Goal: Information Seeking & Learning: Learn about a topic

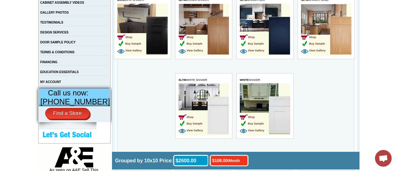
scroll to position [192, 0]
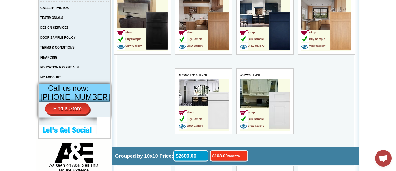
click at [67, 113] on link "Find a Store" at bounding box center [67, 108] width 45 height 11
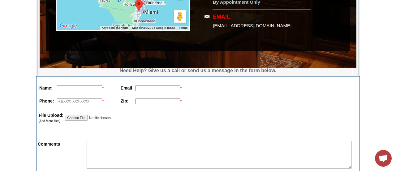
scroll to position [247, 0]
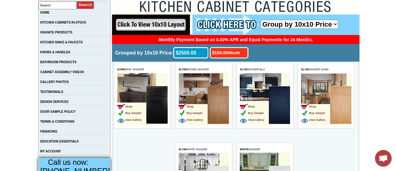
scroll to position [116, 0]
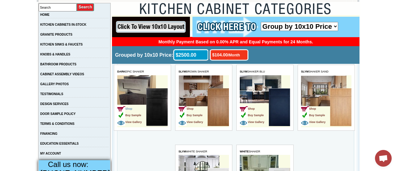
click at [128, 109] on span "Shop" at bounding box center [124, 108] width 15 height 3
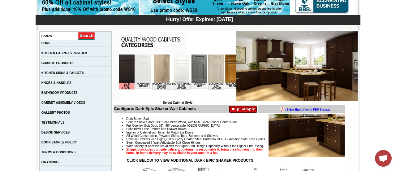
scroll to position [86, 0]
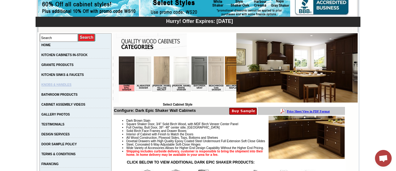
click at [67, 85] on link "KNOBS & HANDLES" at bounding box center [56, 84] width 30 height 3
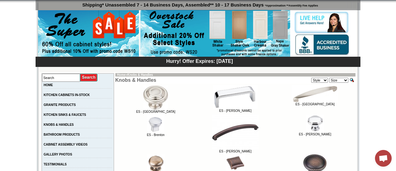
scroll to position [46, 0]
click at [73, 105] on link "GRANITE PRODUCTS" at bounding box center [60, 104] width 32 height 3
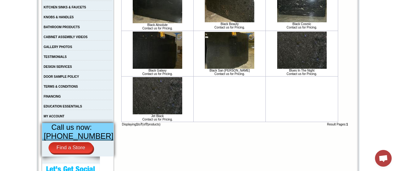
scroll to position [154, 0]
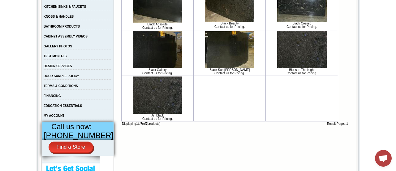
click at [152, 106] on img at bounding box center [157, 94] width 49 height 37
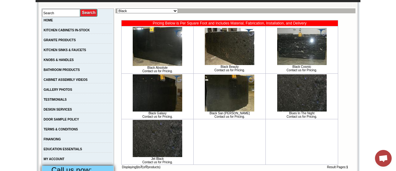
scroll to position [111, 0]
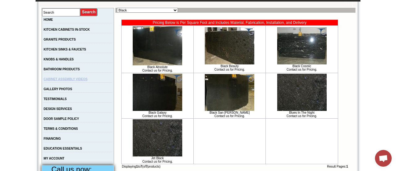
click at [88, 80] on link "CABINET ASSEMBLY VIDEOS" at bounding box center [66, 78] width 44 height 3
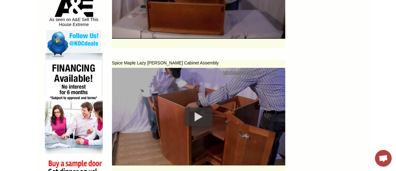
scroll to position [338, 0]
click at [185, 116] on div at bounding box center [199, 116] width 28 height 19
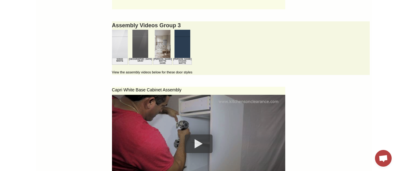
scroll to position [1255, 0]
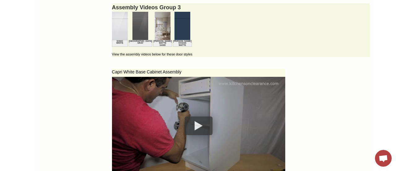
click at [190, 122] on div at bounding box center [199, 125] width 28 height 19
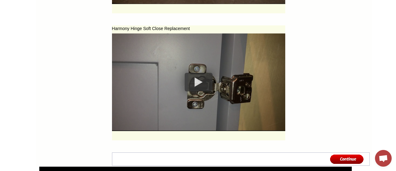
scroll to position [2816, 0]
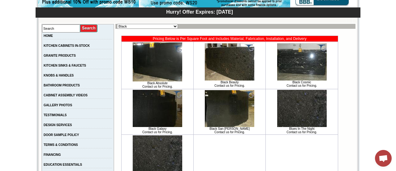
scroll to position [83, 0]
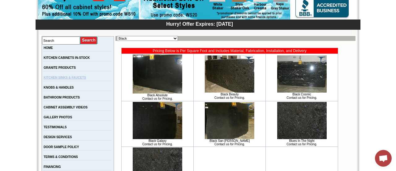
click at [71, 79] on link "KITCHEN SINKS & FAUCETS" at bounding box center [65, 77] width 42 height 3
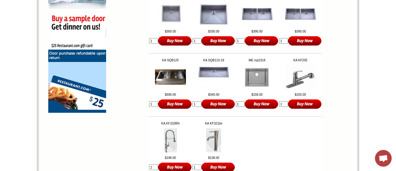
scroll to position [483, 0]
click at [167, 84] on img at bounding box center [170, 76] width 31 height 15
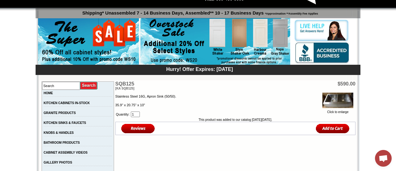
scroll to position [37, 0]
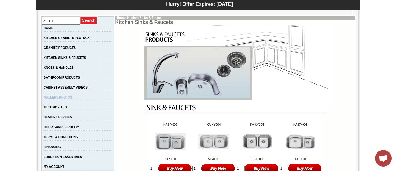
scroll to position [103, 0]
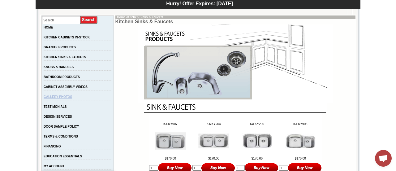
click at [71, 98] on link "GALLERY PHOTOS" at bounding box center [58, 96] width 28 height 3
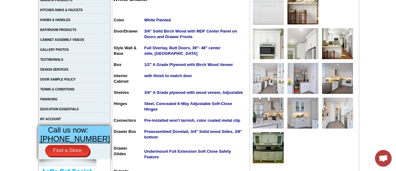
scroll to position [150, 0]
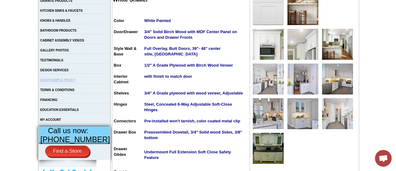
click at [73, 82] on link "DOOR SAMPLE POLICY" at bounding box center [57, 79] width 35 height 3
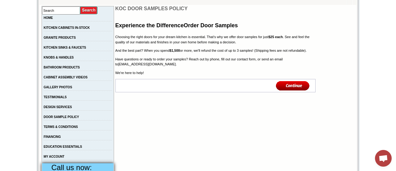
scroll to position [112, 0]
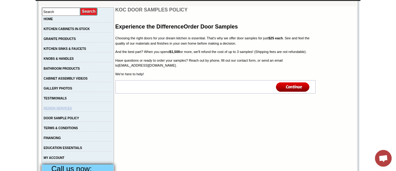
click at [72, 110] on link "DESIGN SERVICES" at bounding box center [58, 107] width 28 height 3
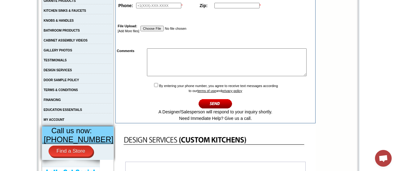
scroll to position [142, 0]
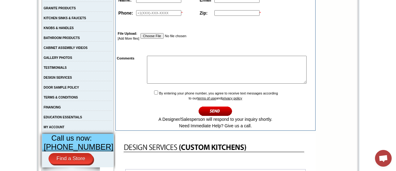
click at [57, 109] on td "FINANCING" at bounding box center [78, 109] width 72 height 10
click at [57, 109] on link "FINANCING" at bounding box center [52, 106] width 17 height 3
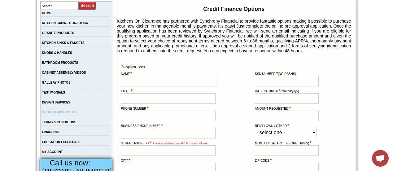
scroll to position [118, 0]
click at [71, 143] on link "EDUCATION ESSENTIALS" at bounding box center [61, 141] width 38 height 3
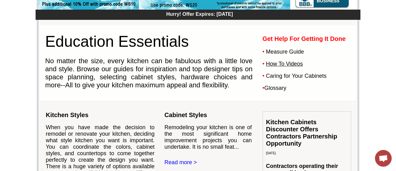
scroll to position [93, 0]
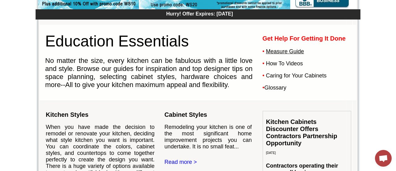
click at [281, 54] on link "Measure Guide" at bounding box center [285, 51] width 38 height 6
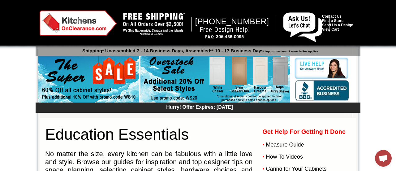
scroll to position [0, 0]
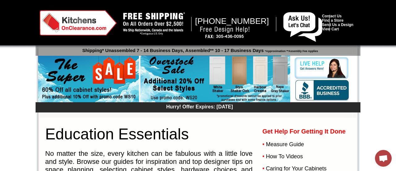
click at [213, 77] on img at bounding box center [215, 78] width 150 height 47
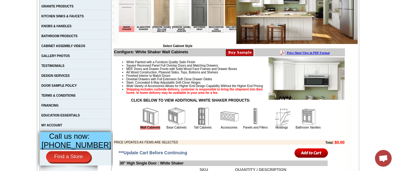
scroll to position [144, 0]
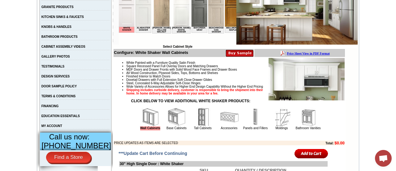
drag, startPoint x: 77, startPoint y: 120, endPoint x: 88, endPoint y: 117, distance: 11.4
click at [77, 118] on link "EDUCATION ESSENTIALS" at bounding box center [60, 115] width 38 height 3
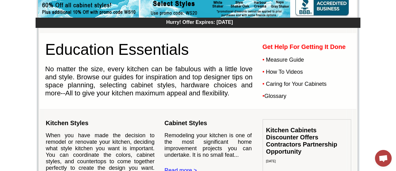
scroll to position [88, 0]
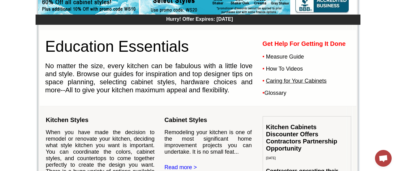
click at [284, 84] on link "Caring for Your Cabinets" at bounding box center [296, 81] width 61 height 6
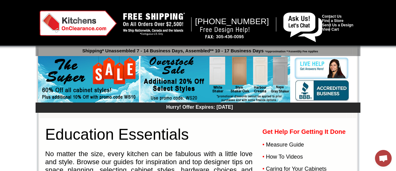
scroll to position [0, 0]
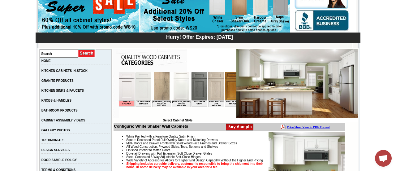
scroll to position [66, 0]
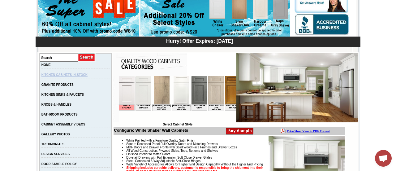
click at [52, 75] on link "KITCHEN CABINETS IN-STOCK" at bounding box center [64, 74] width 46 height 3
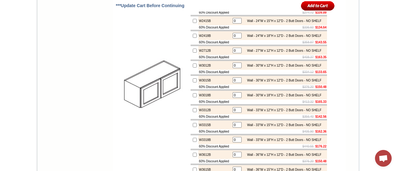
scroll to position [899, 0]
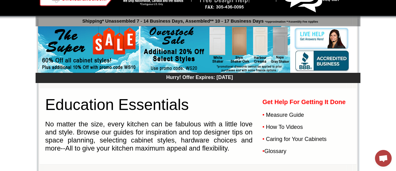
scroll to position [41, 0]
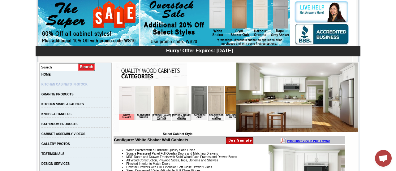
scroll to position [57, 0]
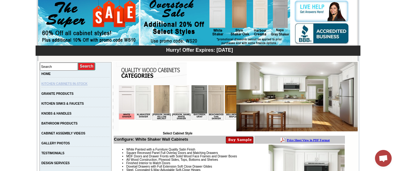
click at [68, 83] on link "KITCHEN CABINETS IN-STOCK" at bounding box center [64, 83] width 46 height 3
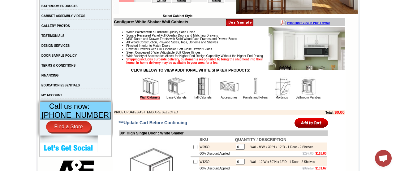
scroll to position [175, 0]
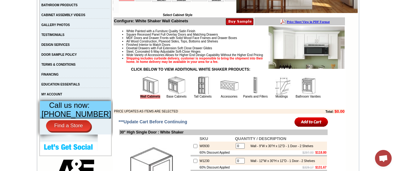
click at [195, 91] on img at bounding box center [203, 85] width 19 height 19
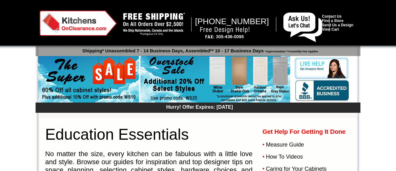
scroll to position [0, 0]
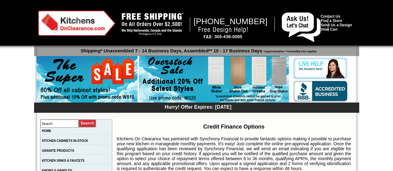
scroll to position [118, 0]
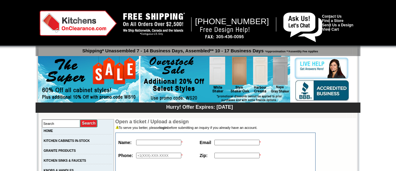
scroll to position [142, 0]
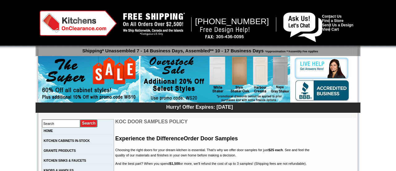
scroll to position [112, 0]
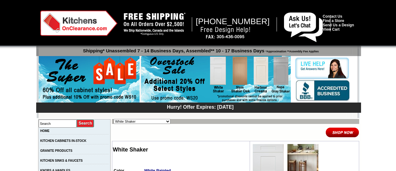
scroll to position [150, 0]
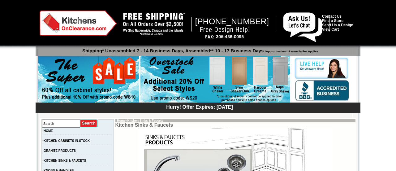
scroll to position [104, 0]
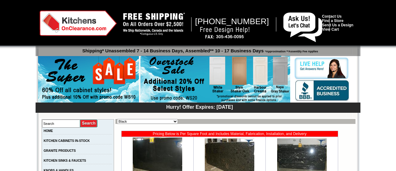
scroll to position [83, 0]
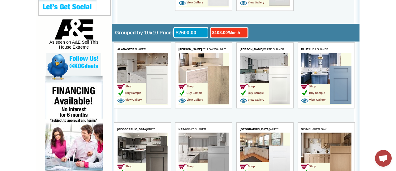
scroll to position [326, 0]
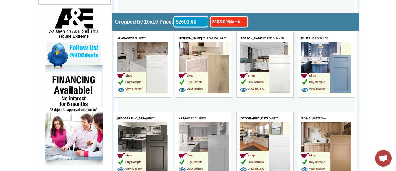
click at [76, 91] on img at bounding box center [74, 115] width 58 height 101
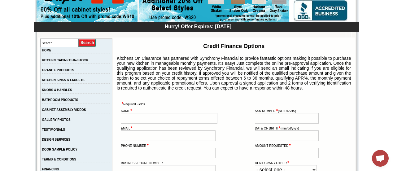
scroll to position [81, 0]
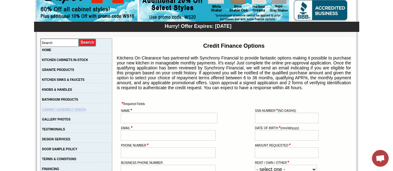
click at [67, 110] on link "CABINET ASSEMBLY VIDEOS" at bounding box center [64, 109] width 44 height 3
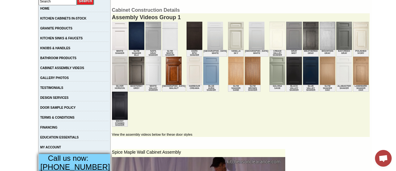
scroll to position [123, 0]
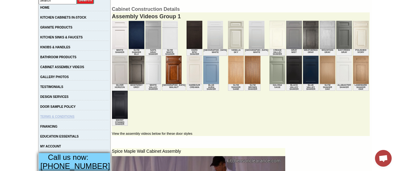
click at [75, 118] on link "TERMS & CONDITIONS" at bounding box center [57, 116] width 34 height 3
